Goal: Information Seeking & Learning: Learn about a topic

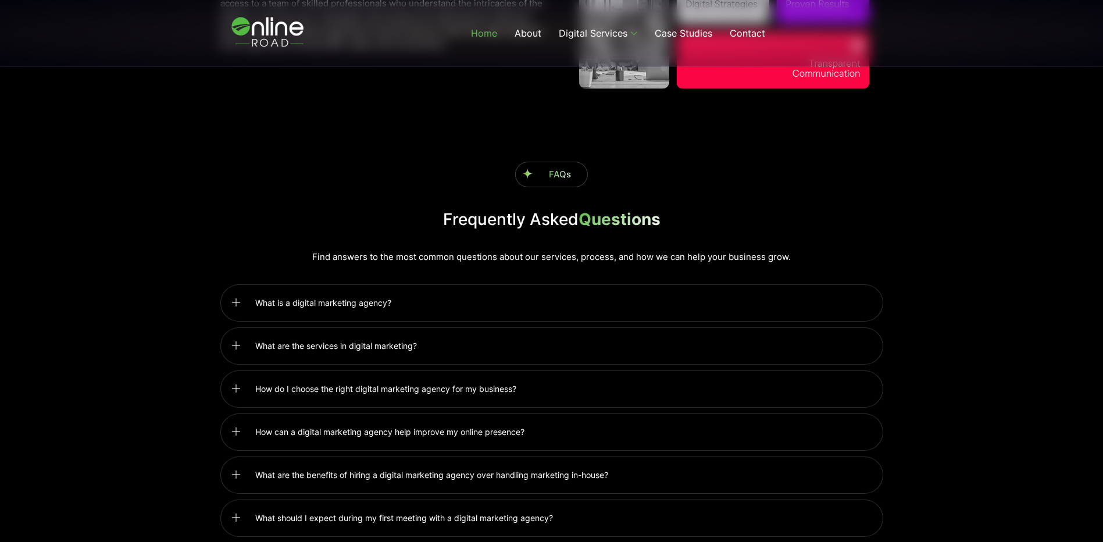
scroll to position [2733, 0]
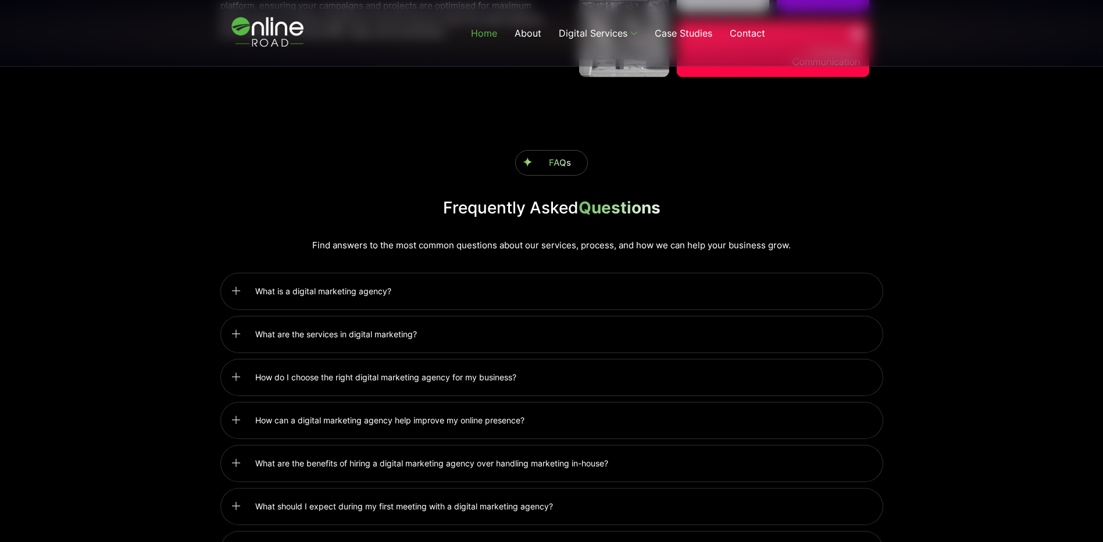
click at [275, 286] on span "What is a digital marketing agency?" at bounding box center [326, 291] width 142 height 14
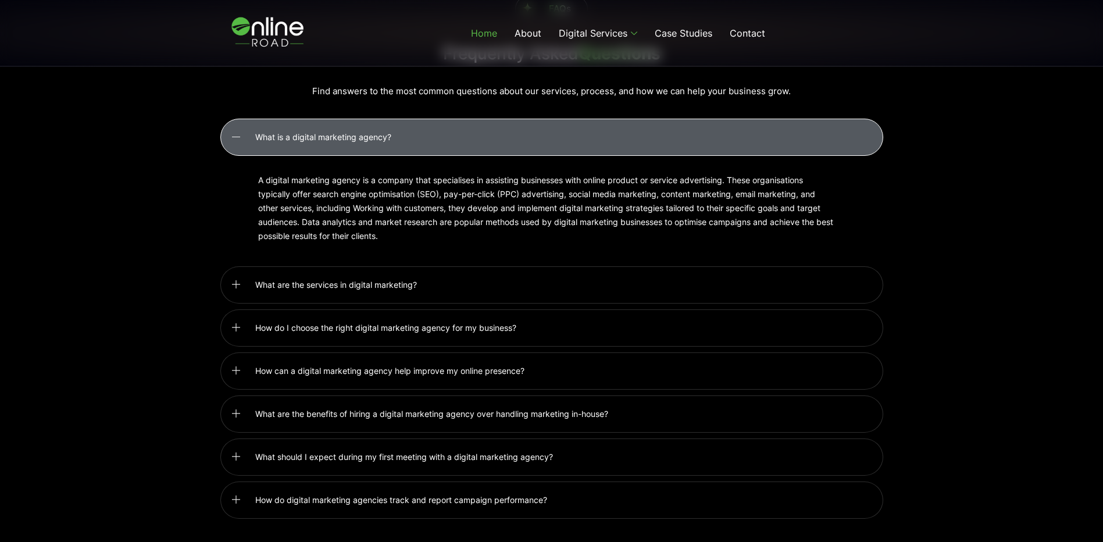
scroll to position [2908, 0]
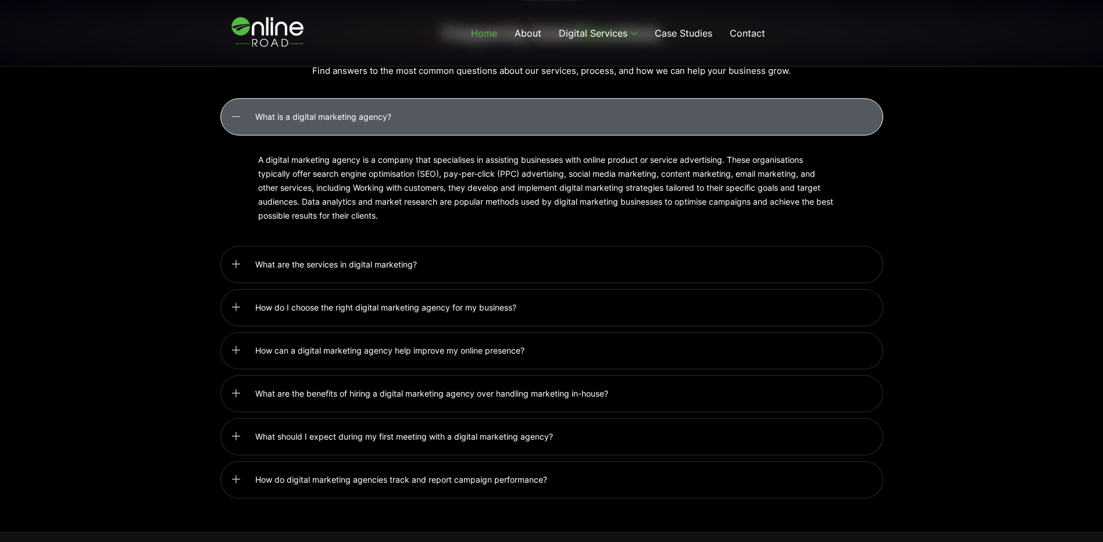
click at [372, 258] on span "What are the services in digital marketing?" at bounding box center [338, 265] width 167 height 14
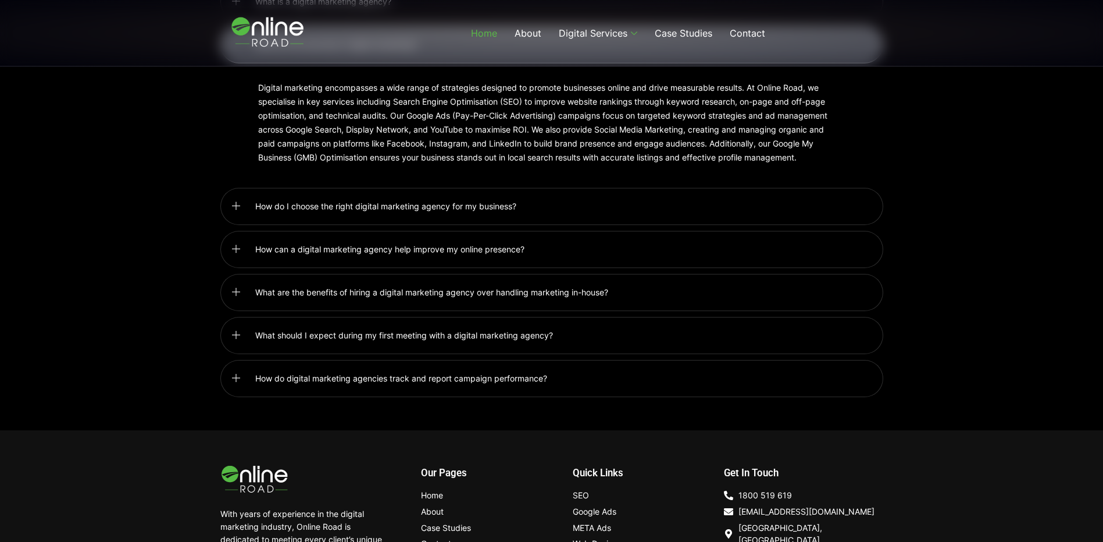
scroll to position [3024, 0]
click at [409, 284] on span "What are the benefits of hiring a digital marketing agency over handling market…" at bounding box center [434, 291] width 359 height 14
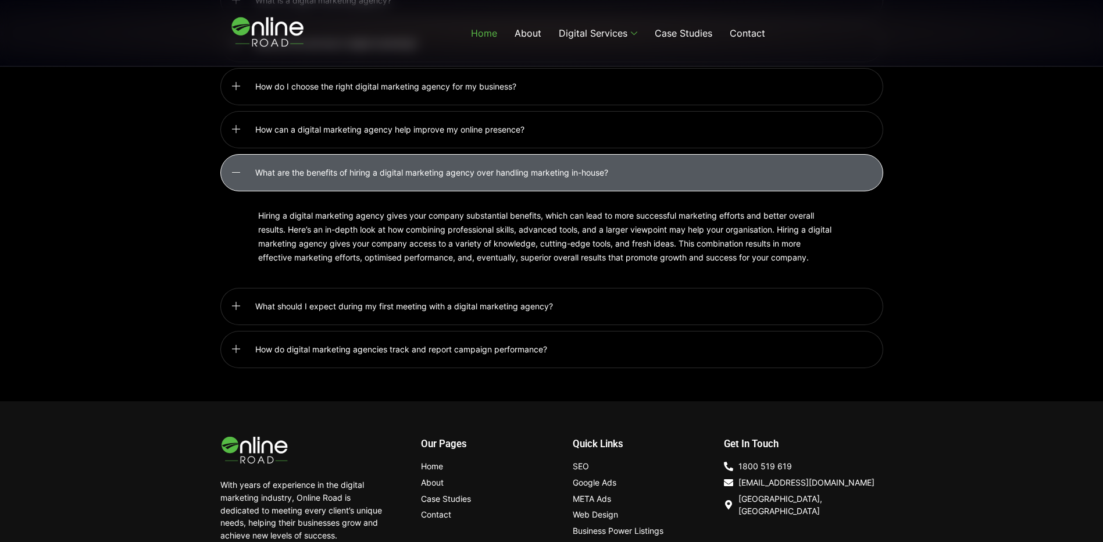
click at [504, 301] on span "What should I expect during my first meeting with a digital marketing agency?" at bounding box center [407, 307] width 304 height 14
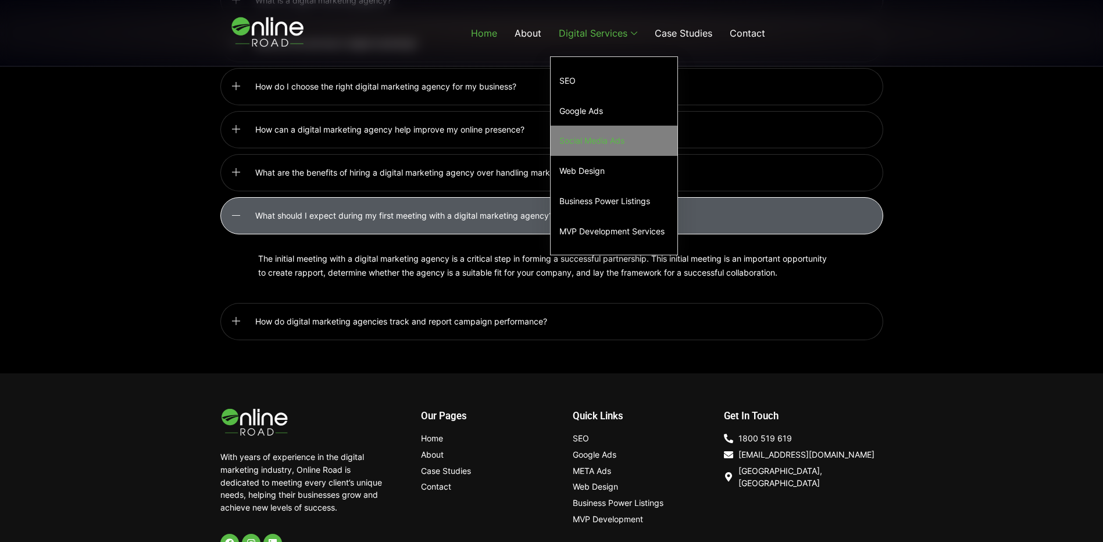
click at [605, 141] on link "Social Media Ads" at bounding box center [614, 141] width 127 height 30
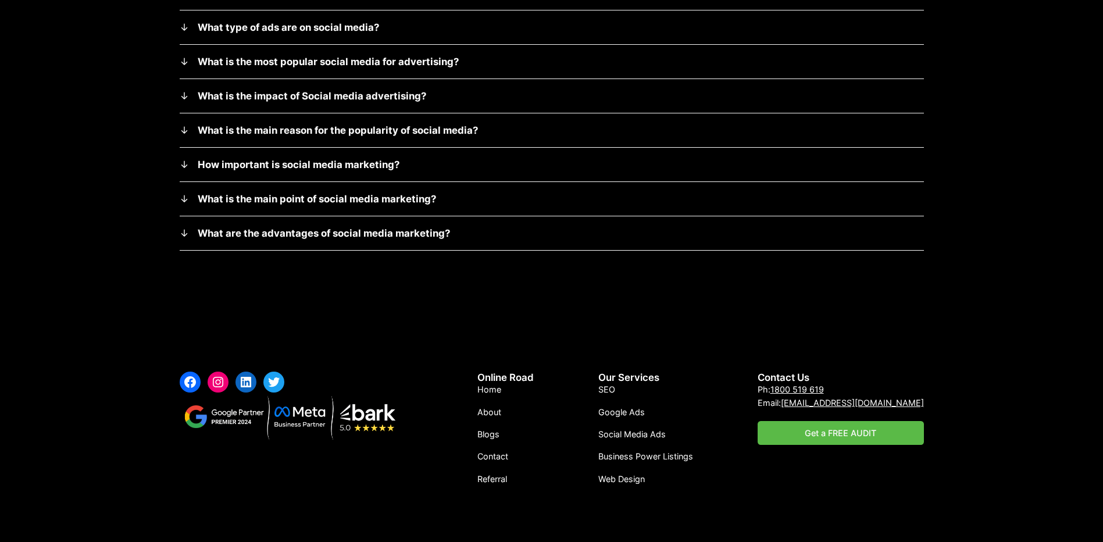
scroll to position [3992, 0]
